Goal: Navigation & Orientation: Find specific page/section

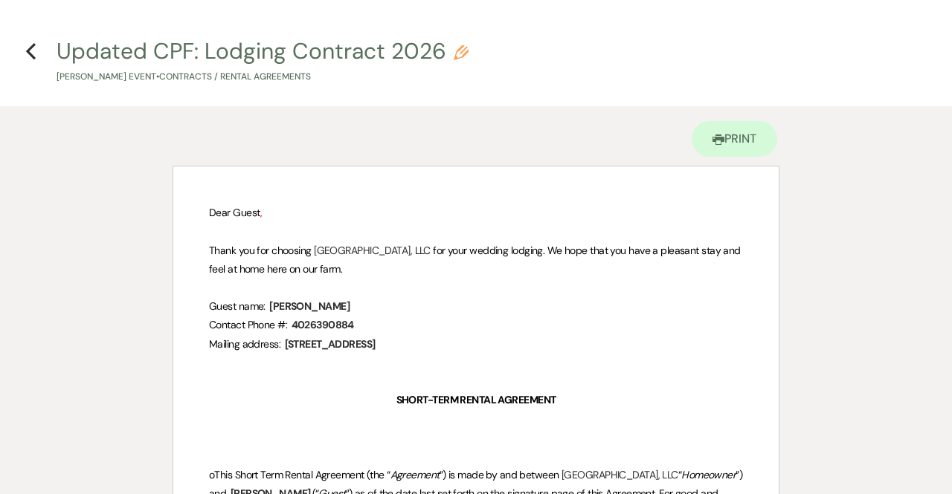
click at [30, 55] on use "button" at bounding box center [31, 51] width 10 height 16
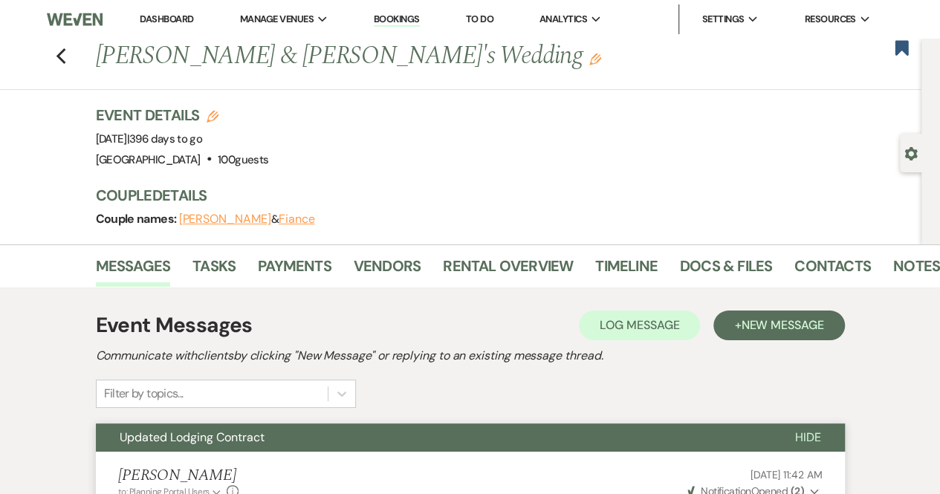
click at [87, 10] on img at bounding box center [74, 19] width 55 height 31
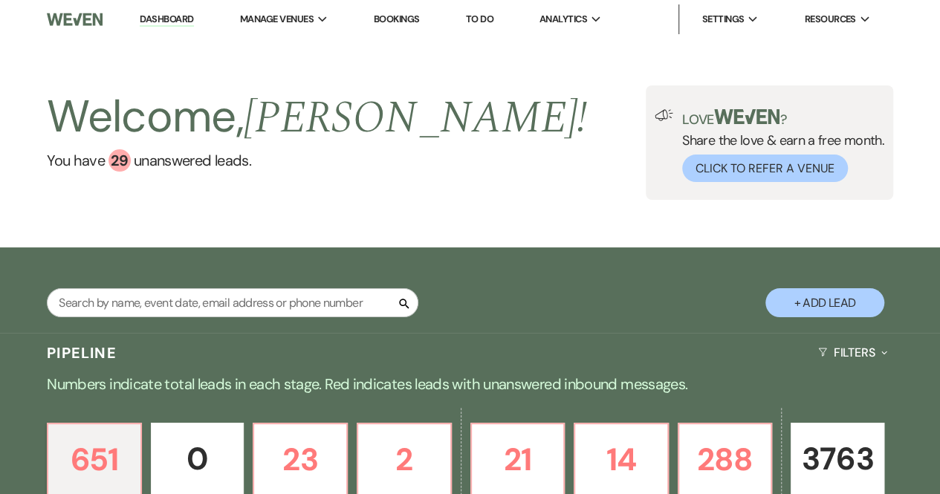
click at [403, 19] on link "Bookings" at bounding box center [397, 19] width 46 height 13
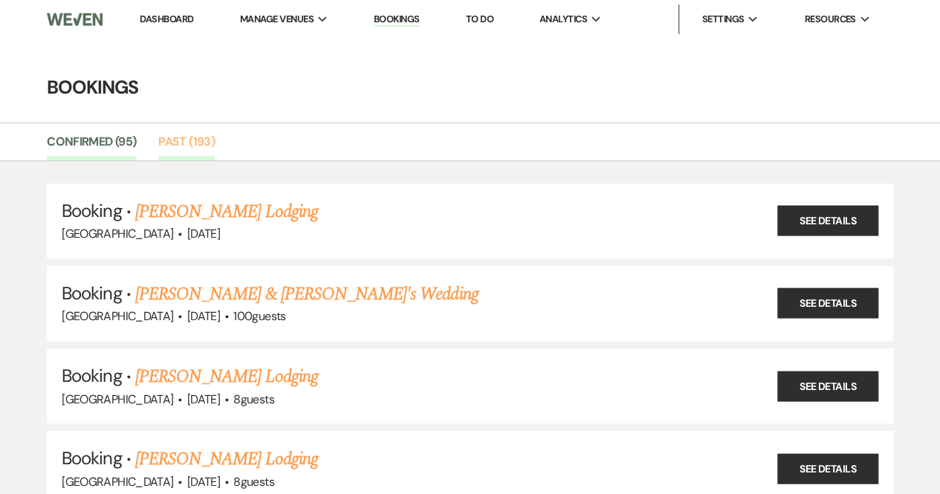
click at [175, 144] on link "Past (193)" at bounding box center [186, 146] width 56 height 28
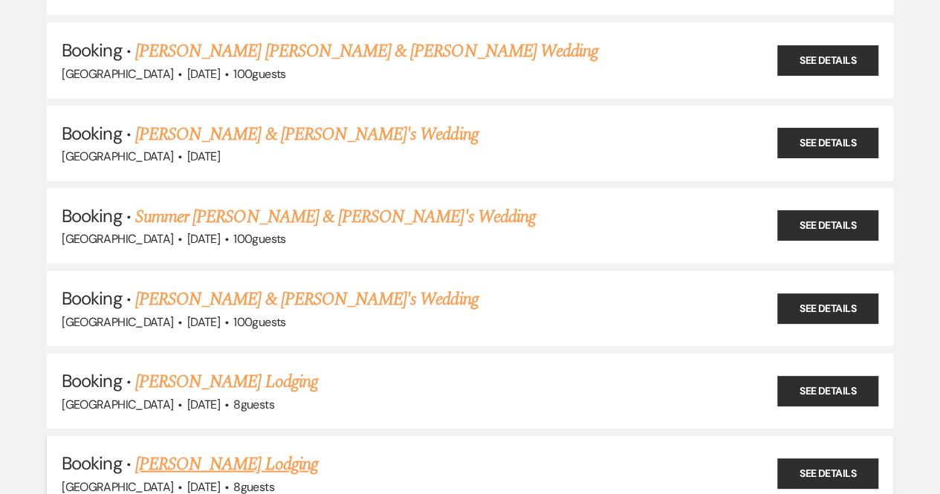
scroll to position [15529, 0]
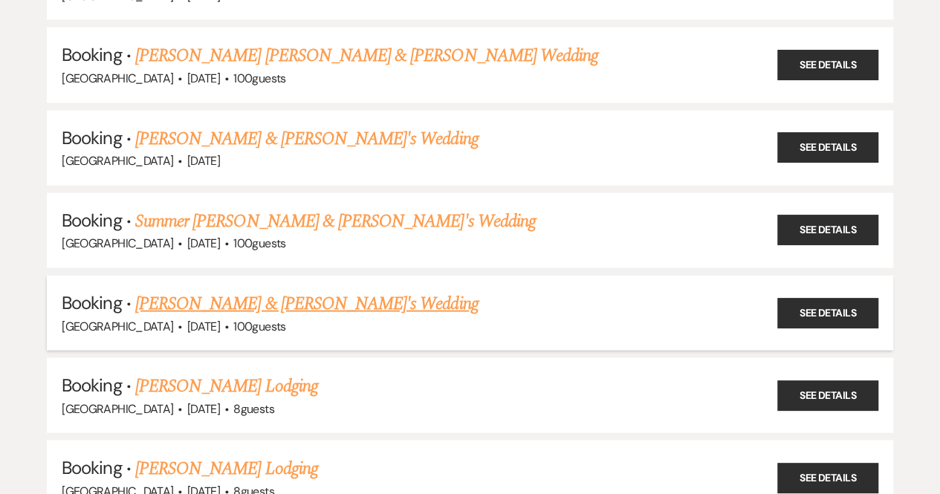
click at [236, 291] on link "[PERSON_NAME] & [PERSON_NAME]'s Wedding" at bounding box center [306, 304] width 343 height 27
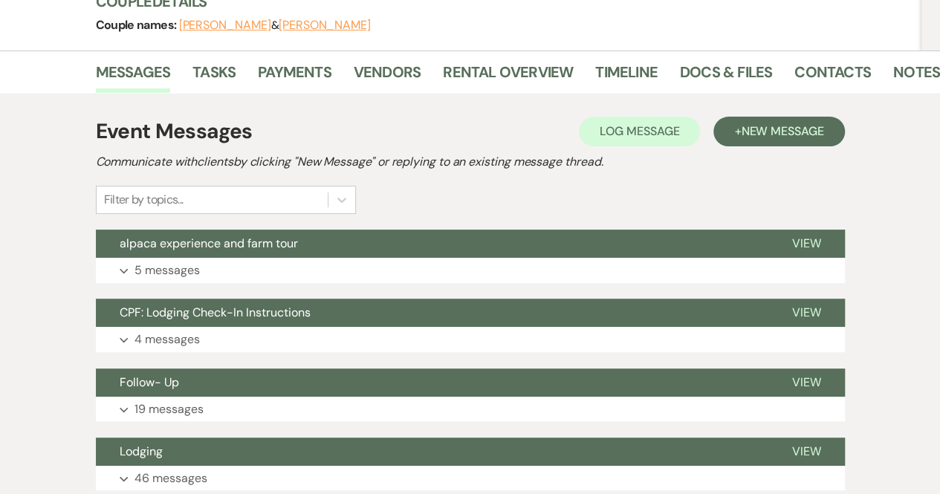
scroll to position [52, 0]
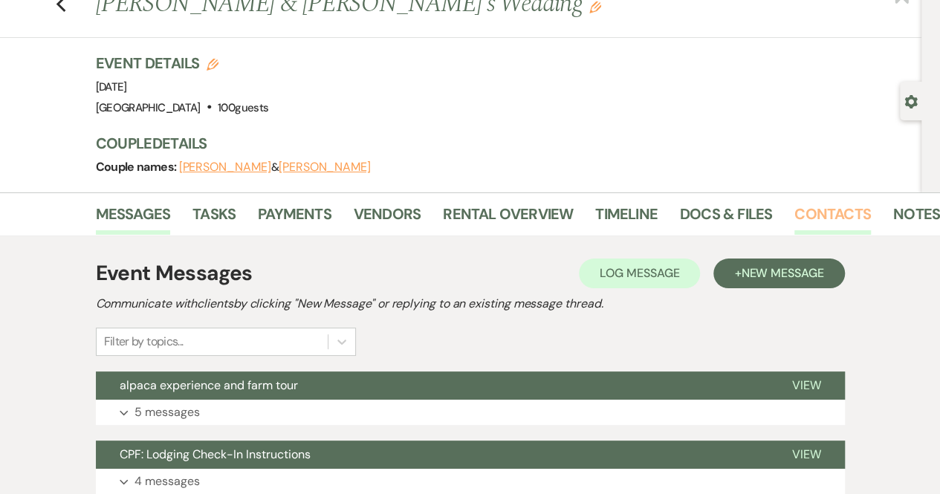
click at [821, 202] on link "Contacts" at bounding box center [833, 218] width 77 height 33
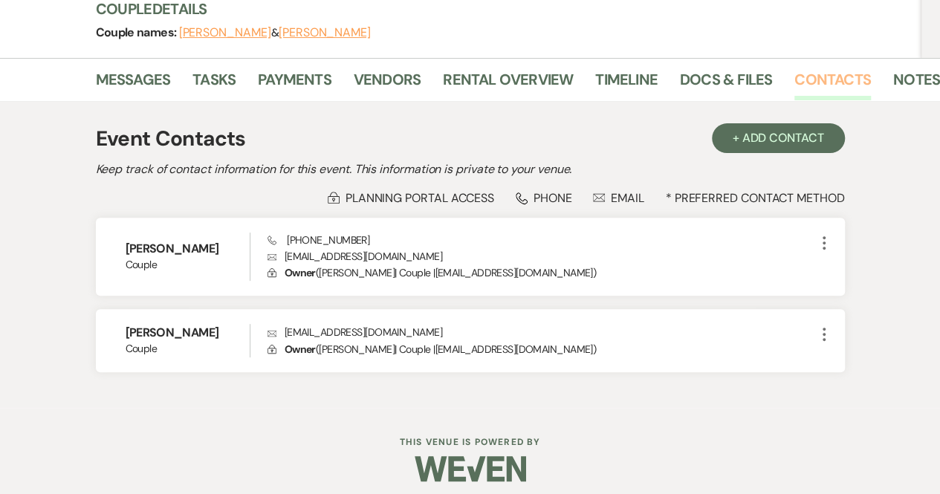
scroll to position [186, 0]
